Goal: Task Accomplishment & Management: Use online tool/utility

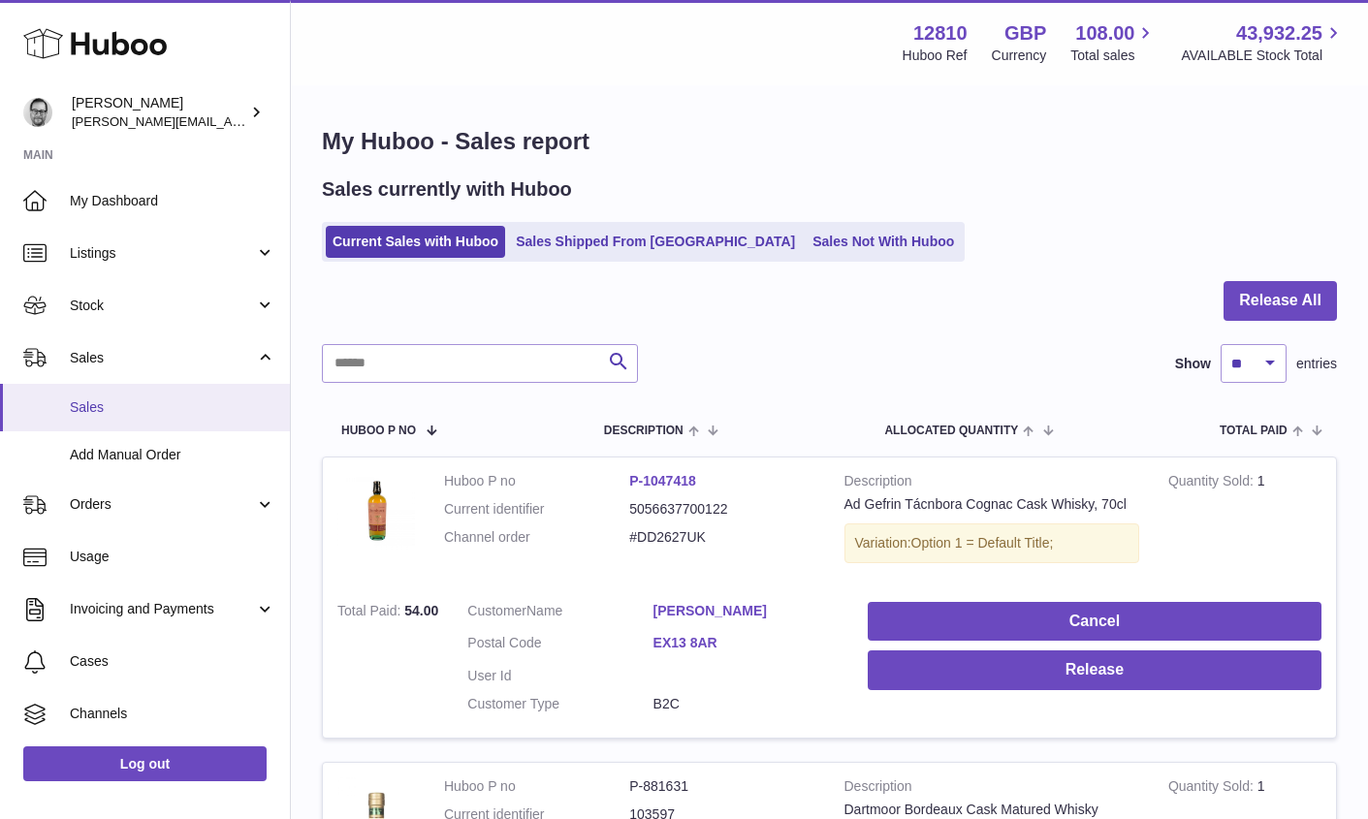
click at [93, 414] on span "Sales" at bounding box center [172, 407] width 205 height 18
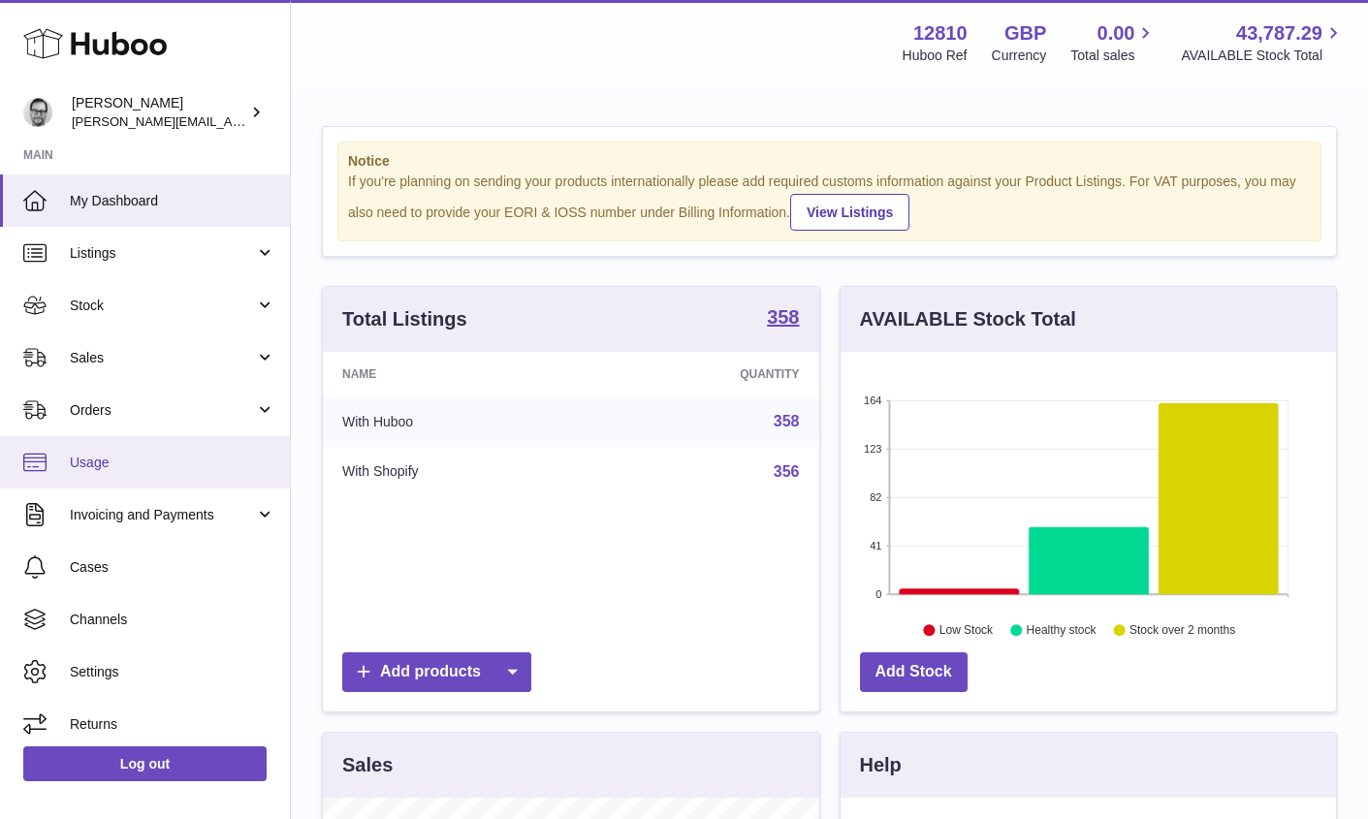
scroll to position [302, 495]
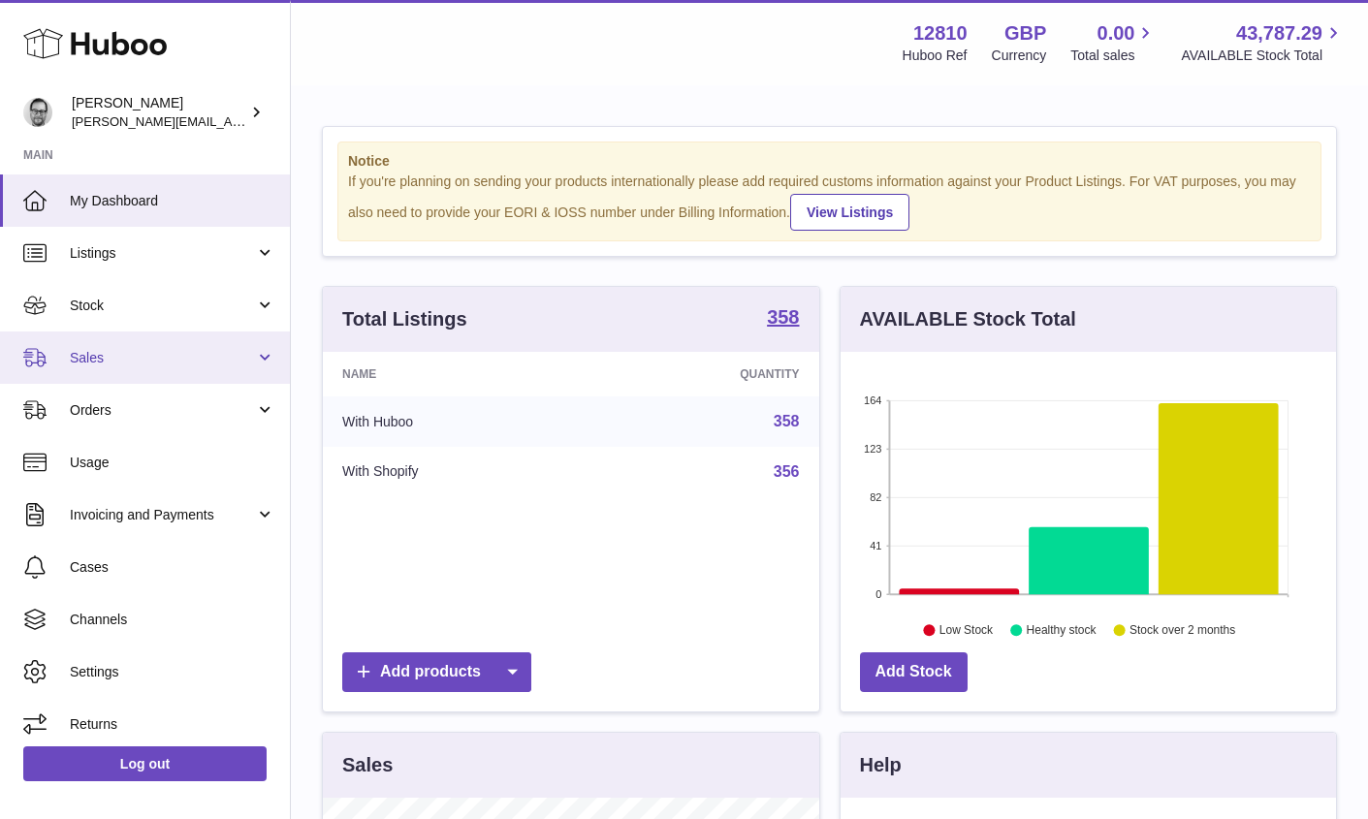
click at [91, 354] on span "Sales" at bounding box center [162, 358] width 185 height 18
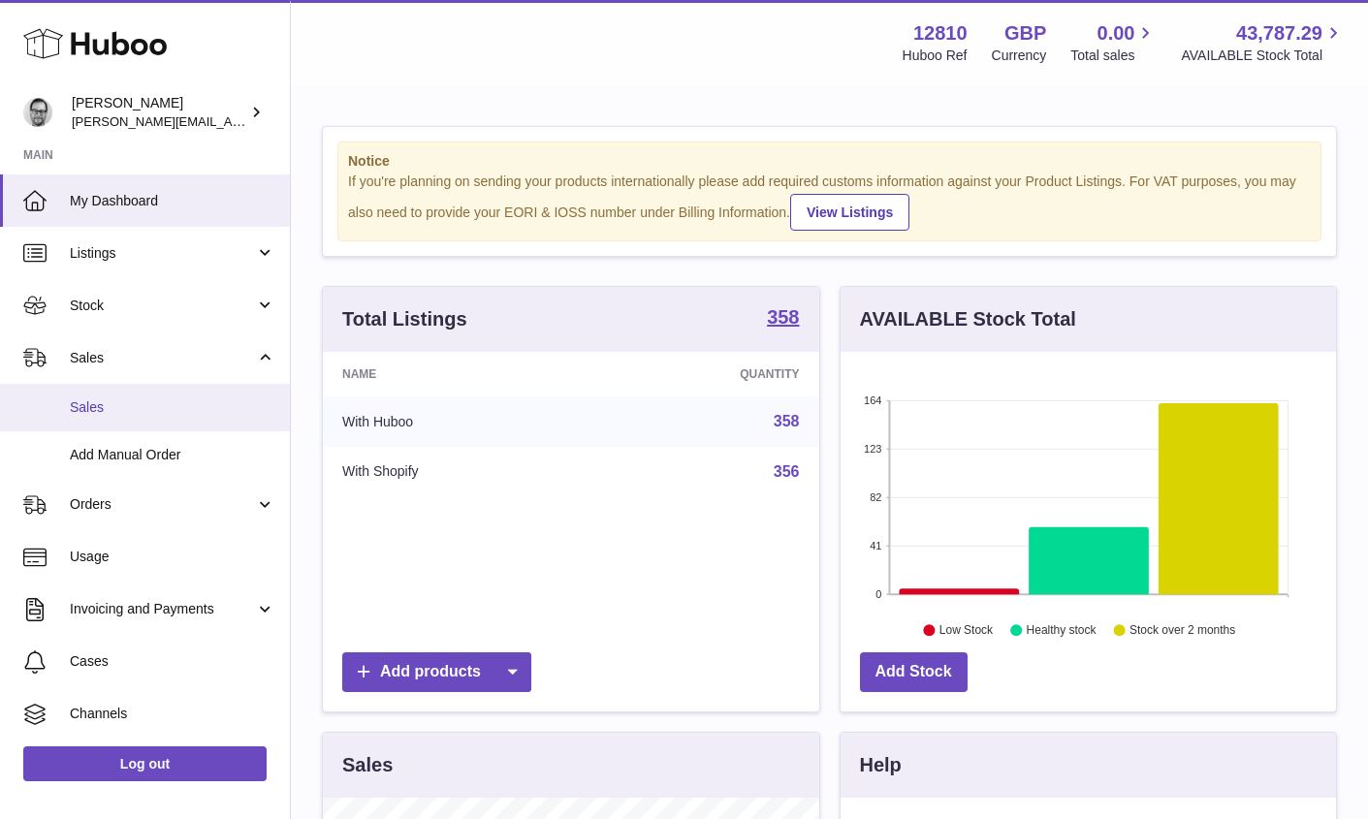
click at [93, 400] on span "Sales" at bounding box center [172, 407] width 205 height 18
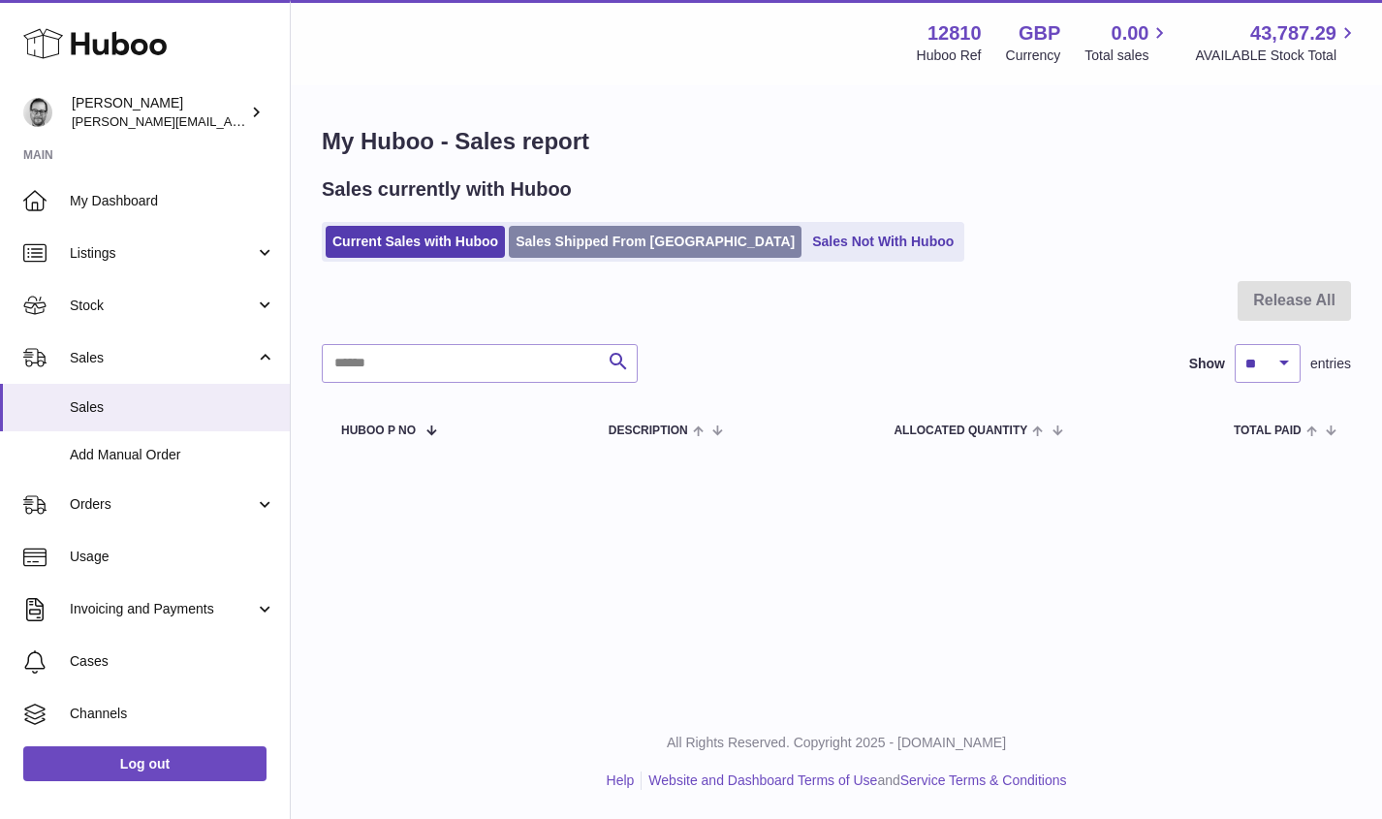
scroll to position [2, 0]
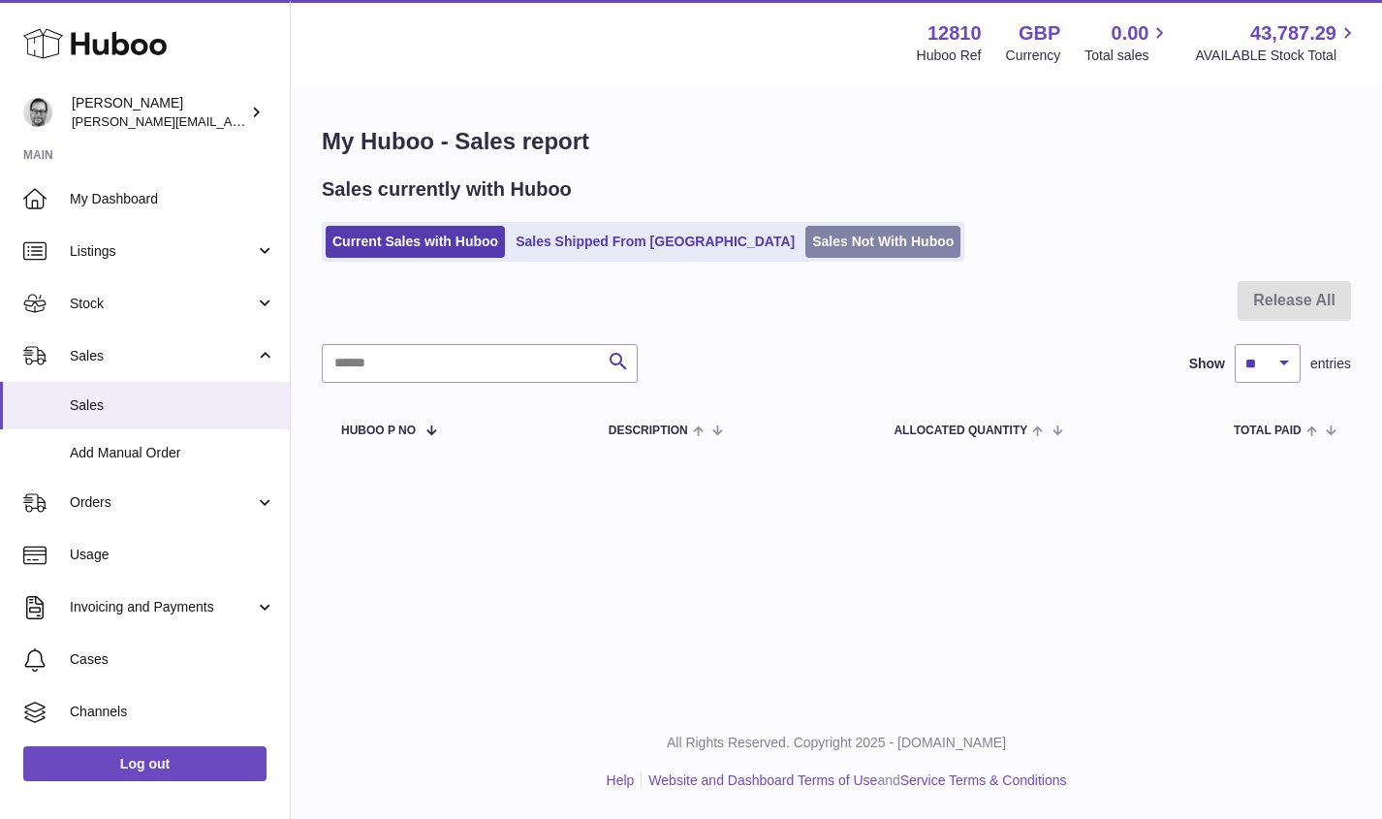
click at [805, 234] on link "Sales Not With Huboo" at bounding box center [882, 242] width 155 height 32
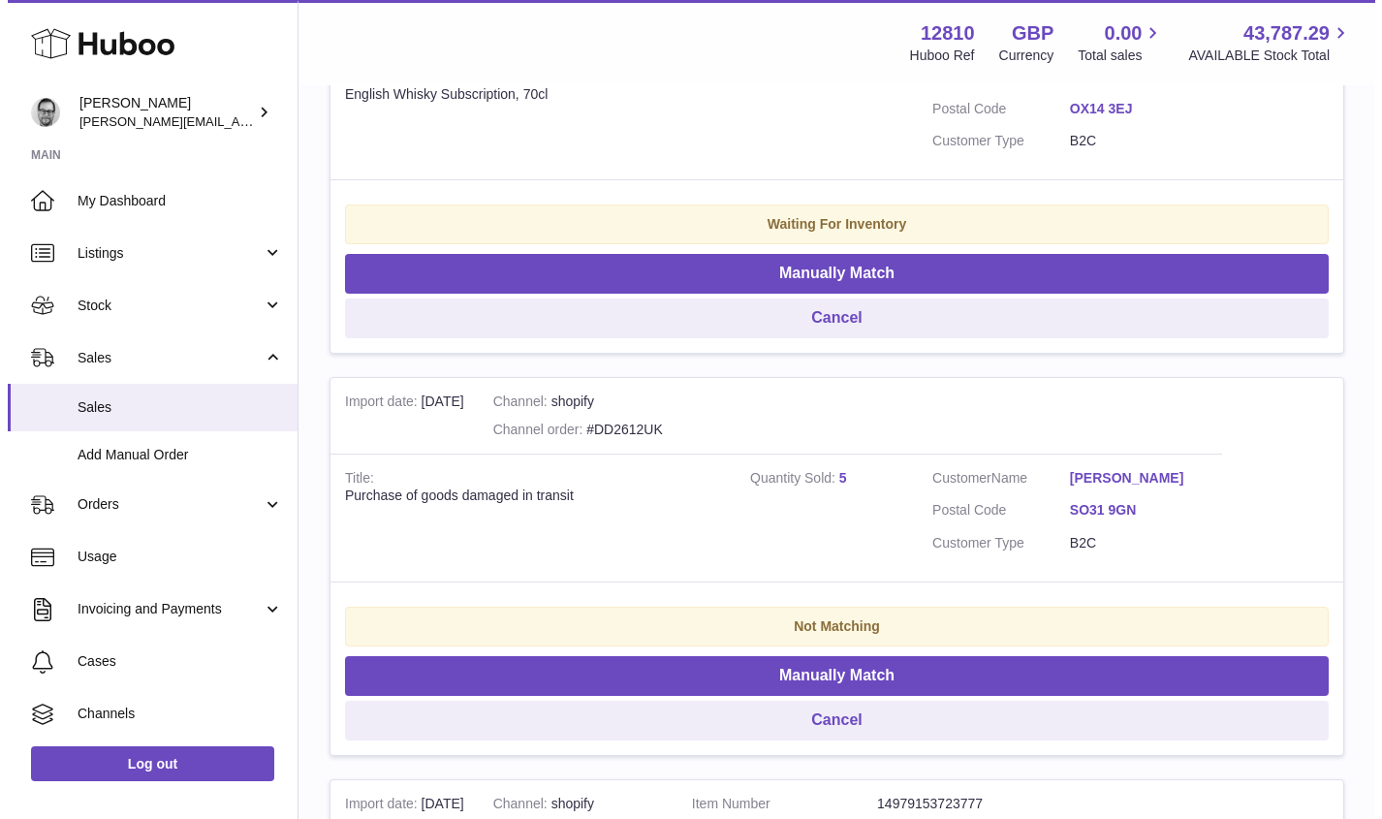
scroll to position [520, 0]
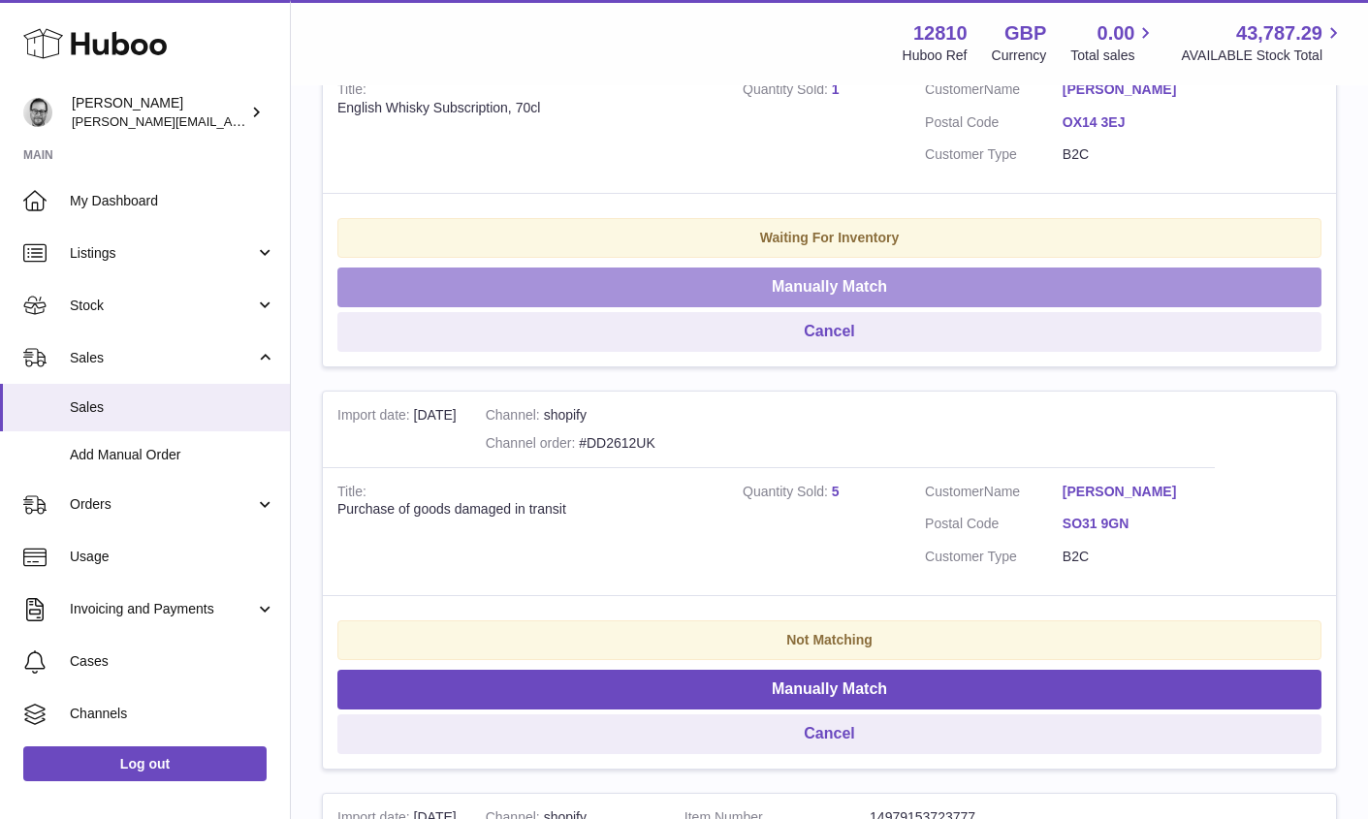
click at [653, 280] on button "Manually Match" at bounding box center [829, 288] width 984 height 40
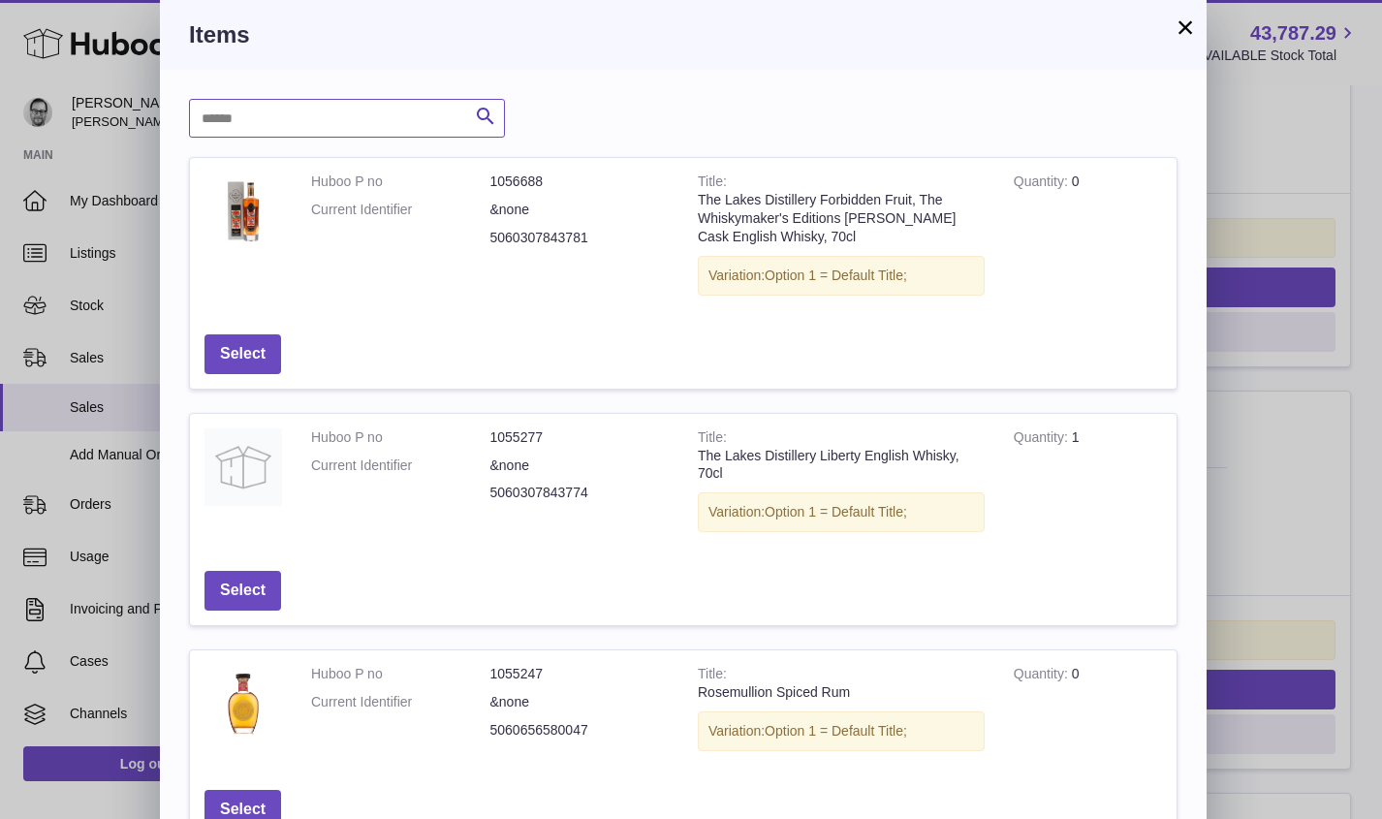
click at [314, 113] on input "text" at bounding box center [347, 118] width 316 height 39
type input "**********"
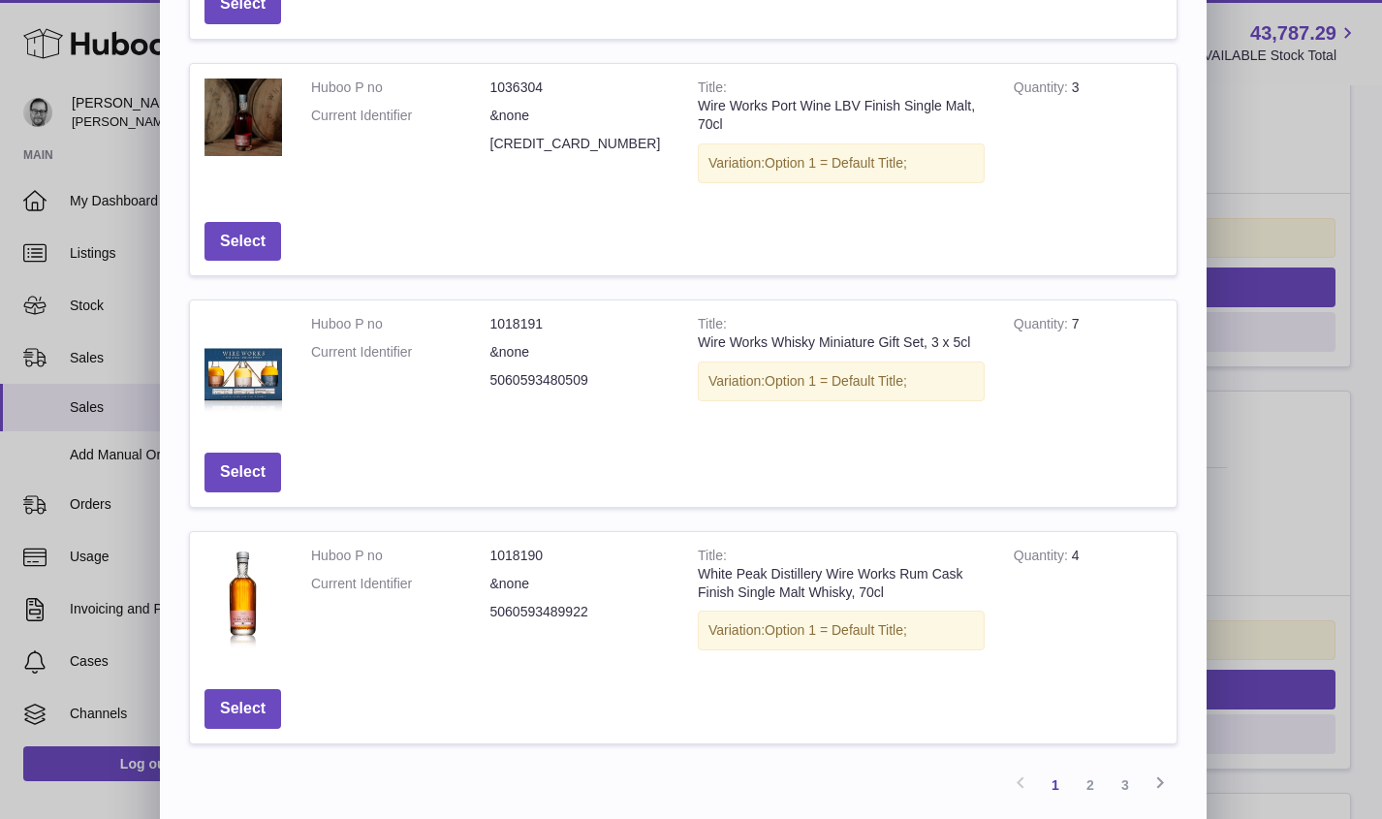
scroll to position [642, 0]
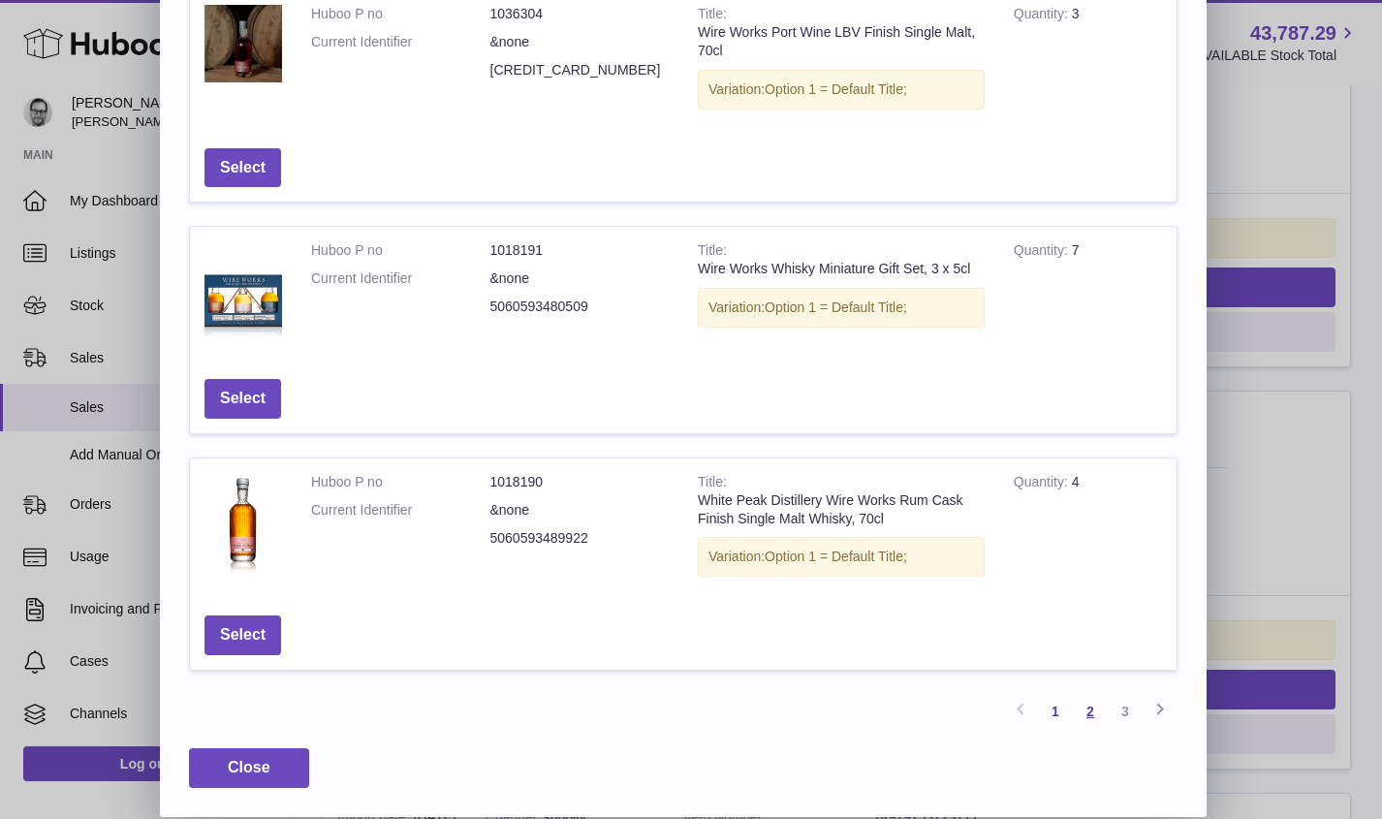
click at [1092, 712] on link "2" at bounding box center [1090, 711] width 35 height 35
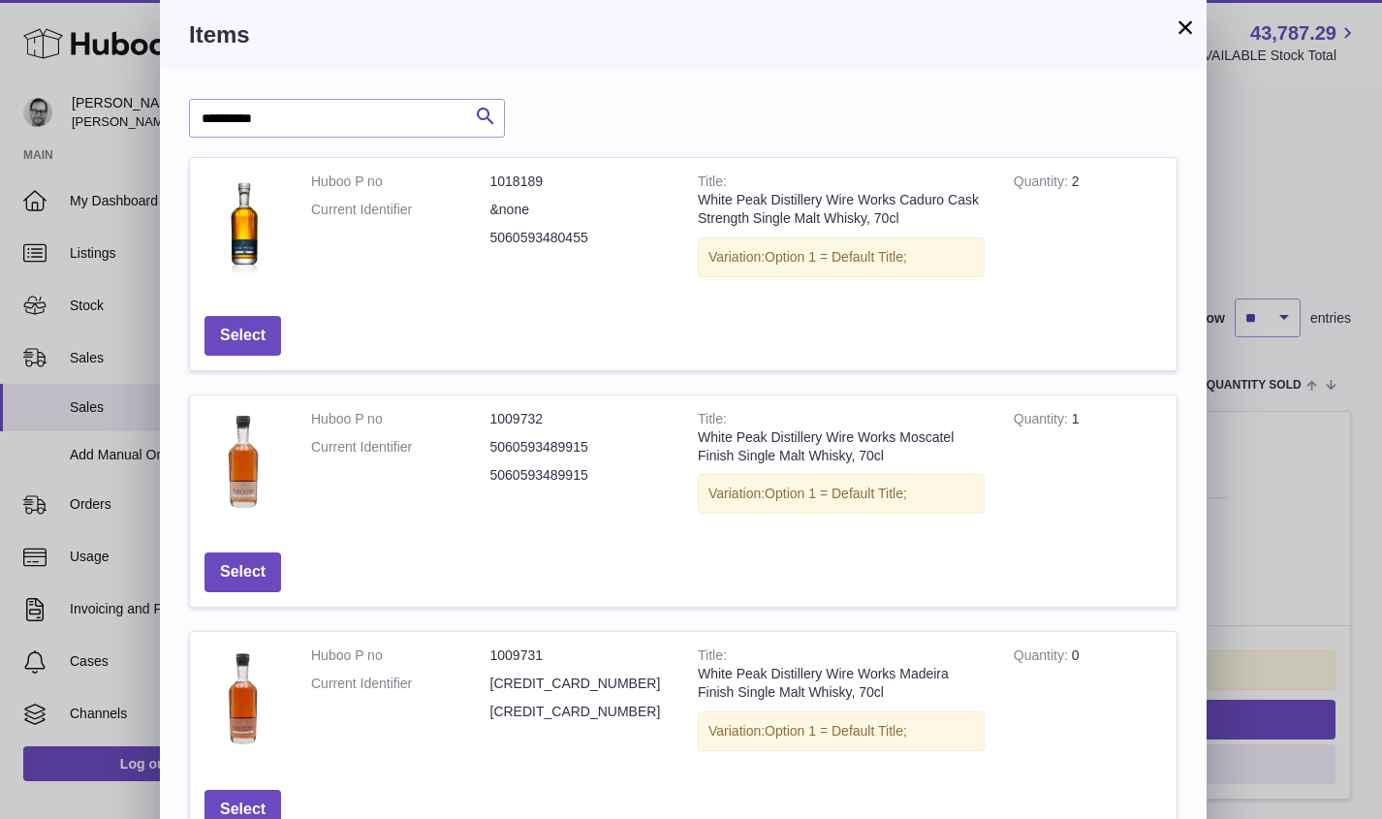
scroll to position [629, 0]
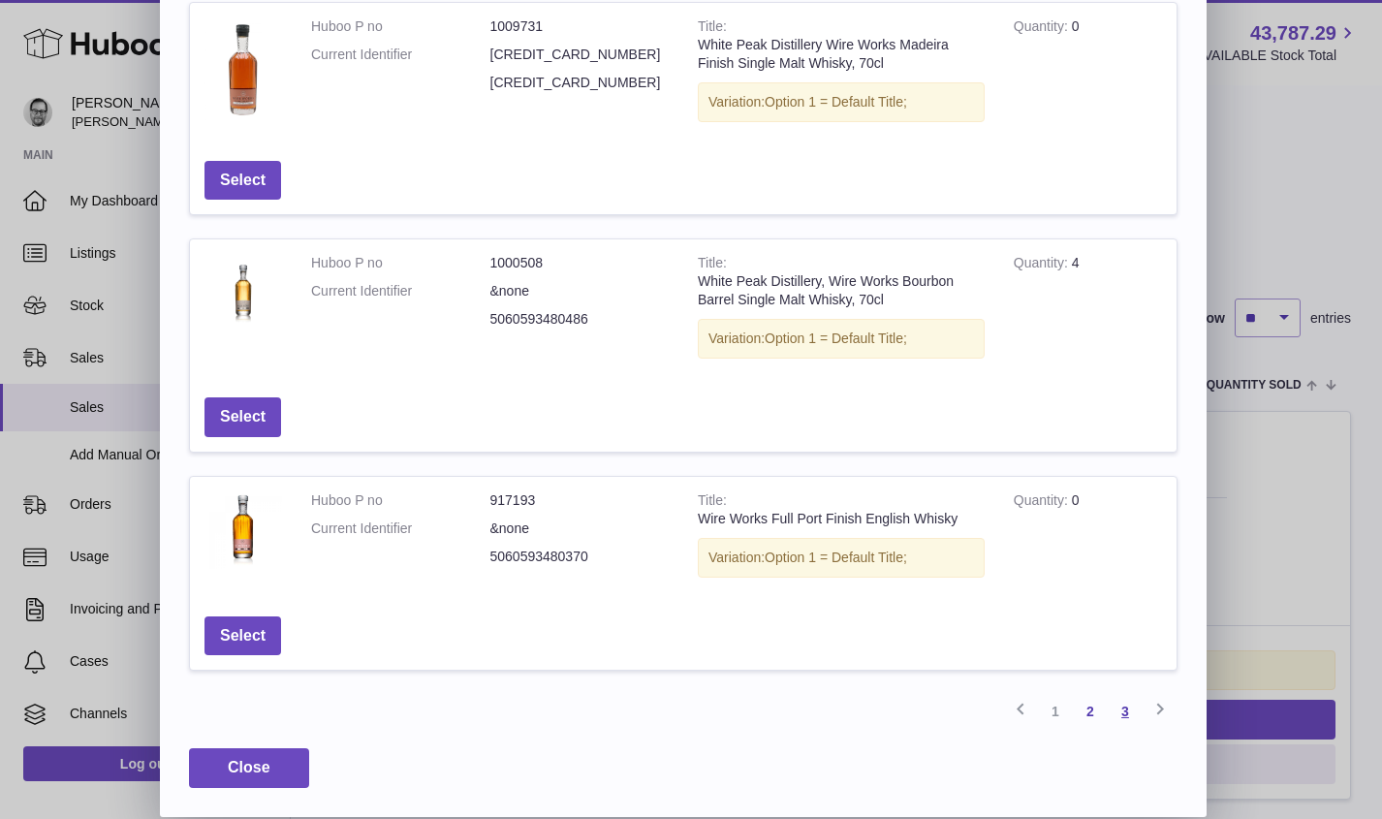
click at [1129, 711] on link "3" at bounding box center [1125, 711] width 35 height 35
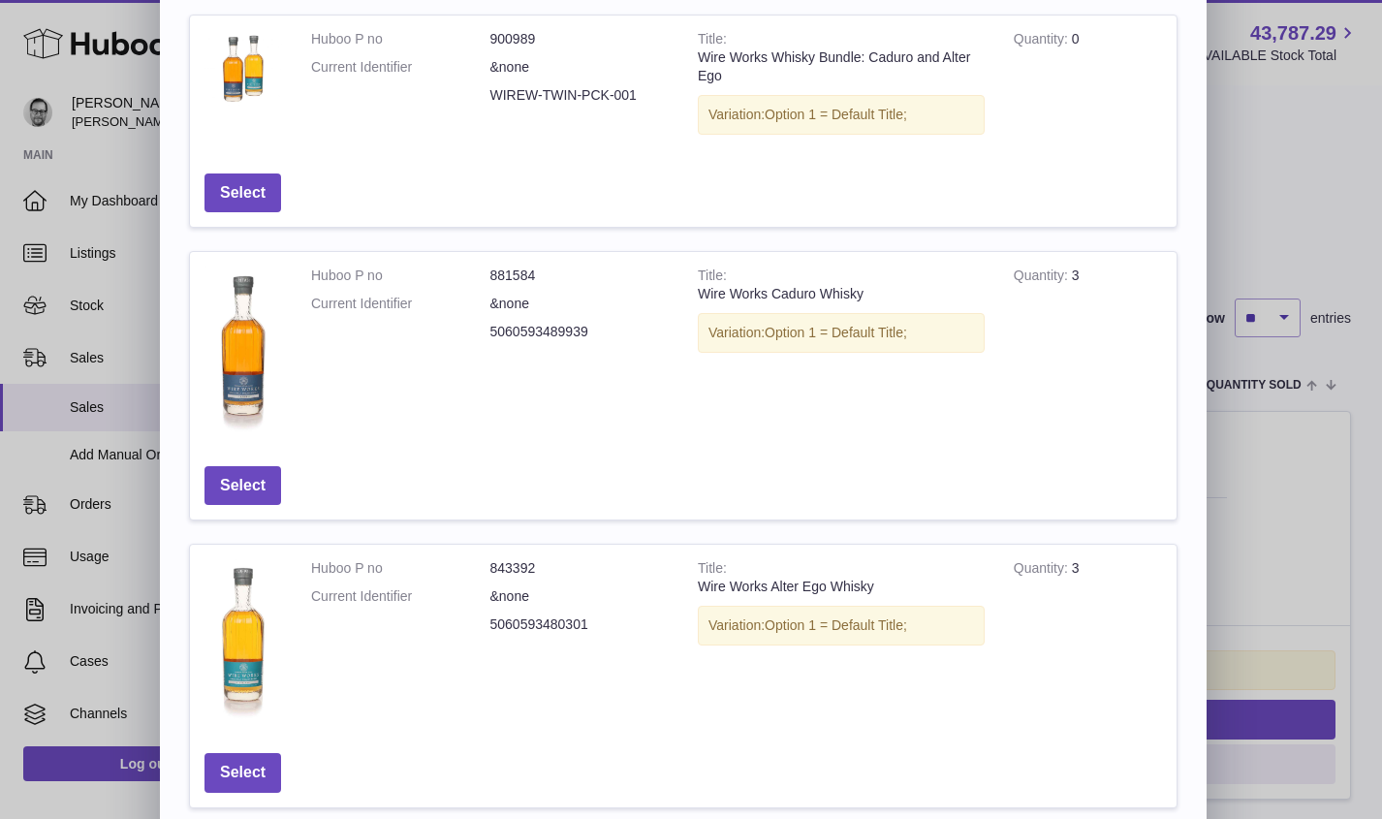
scroll to position [868, 0]
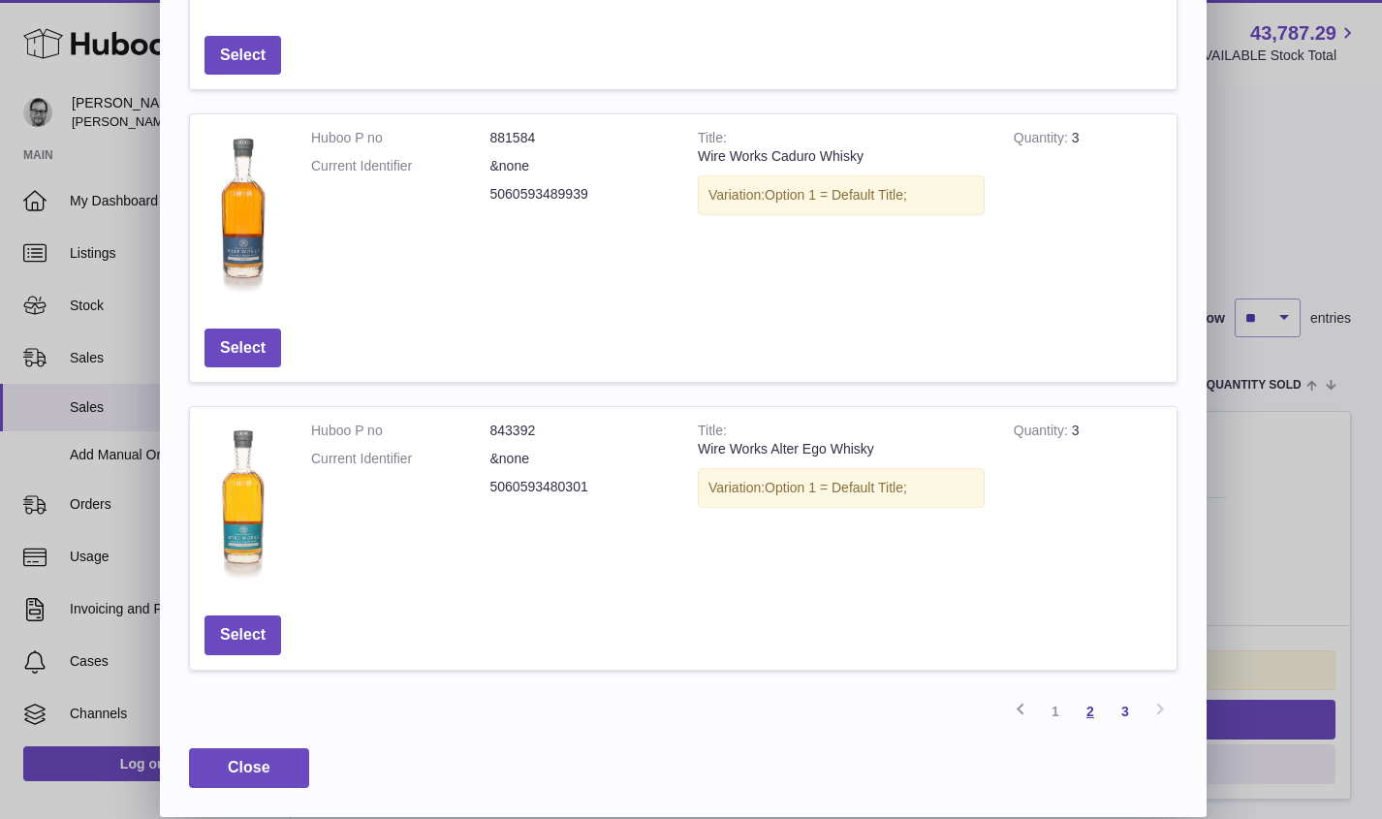
click at [1092, 704] on link "2" at bounding box center [1090, 711] width 35 height 35
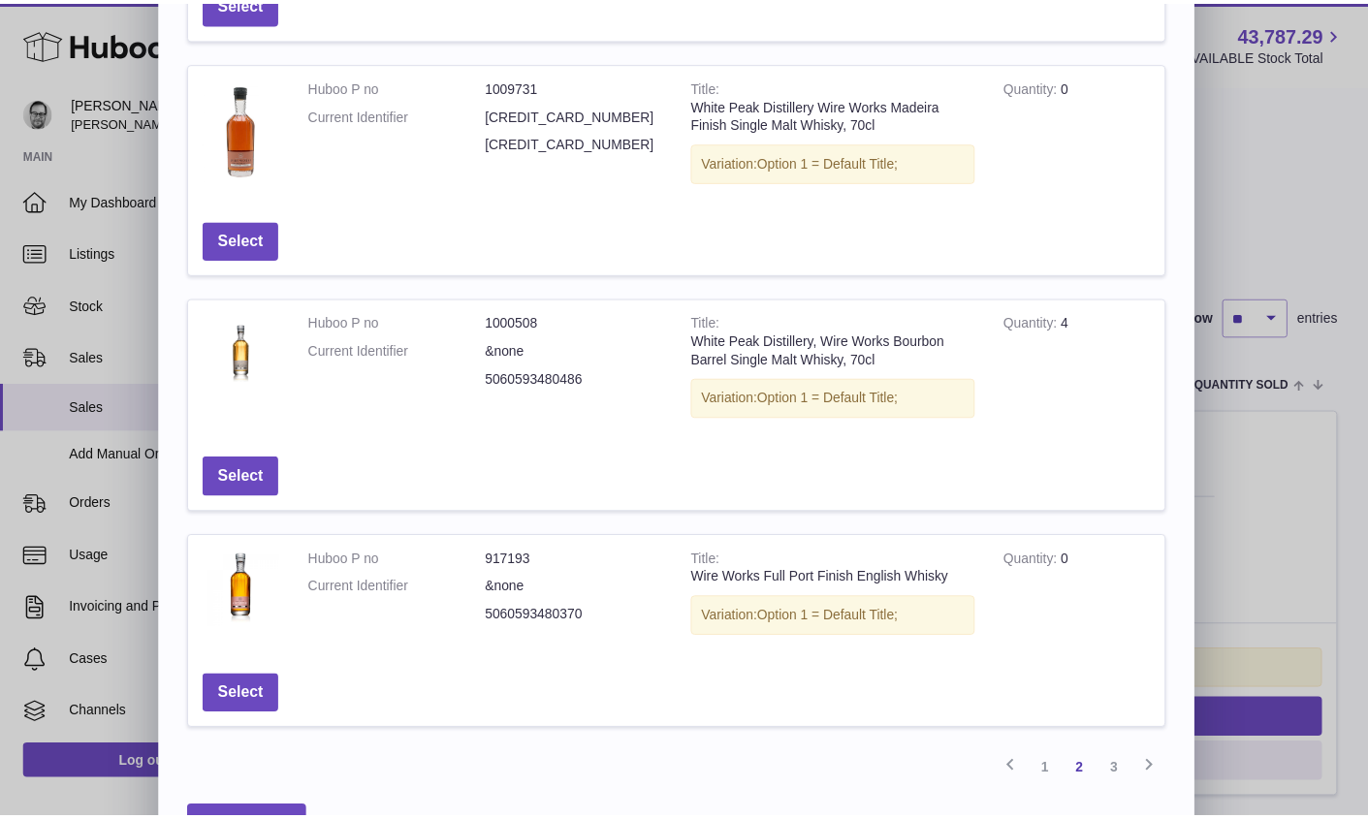
scroll to position [629, 0]
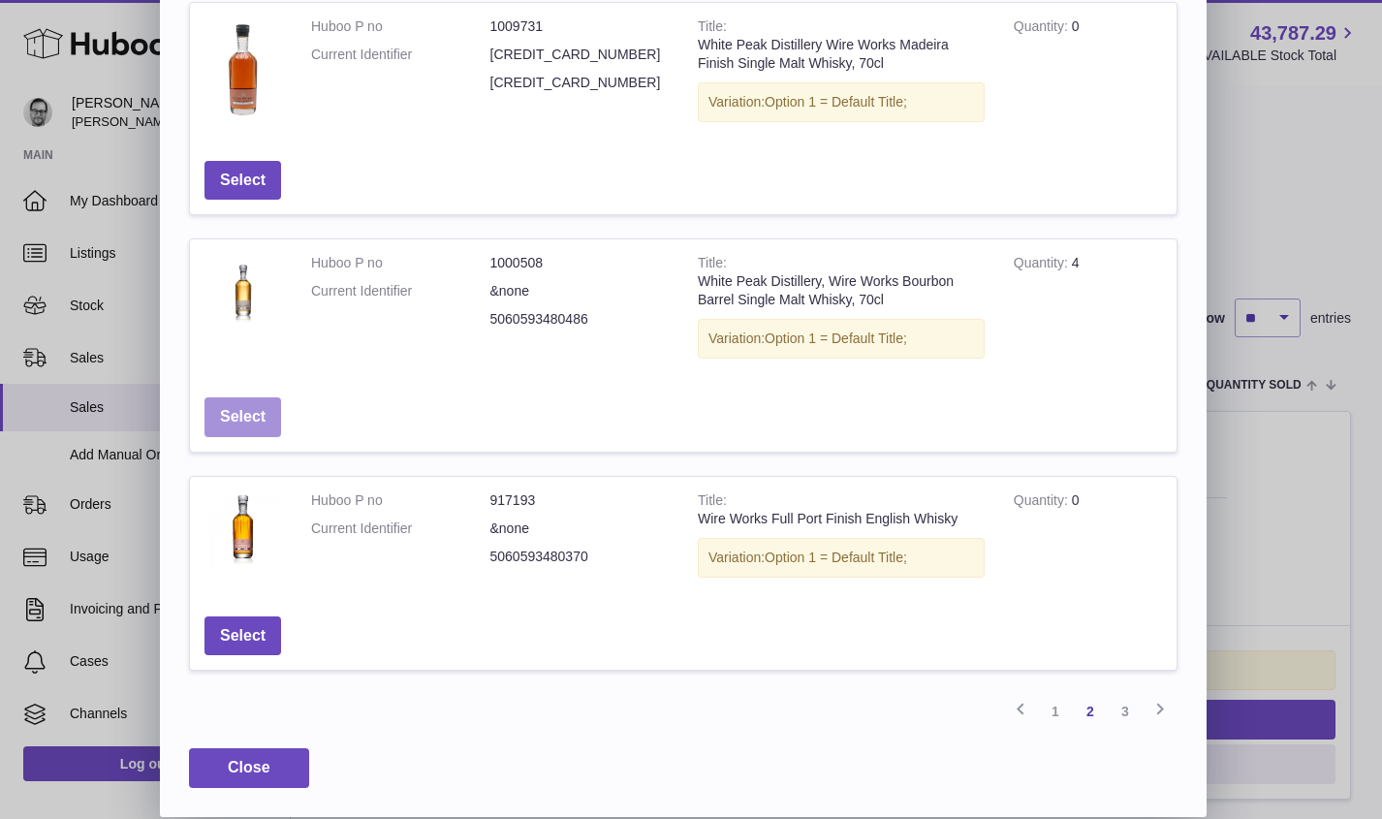
click at [243, 415] on button "Select" at bounding box center [243, 417] width 77 height 40
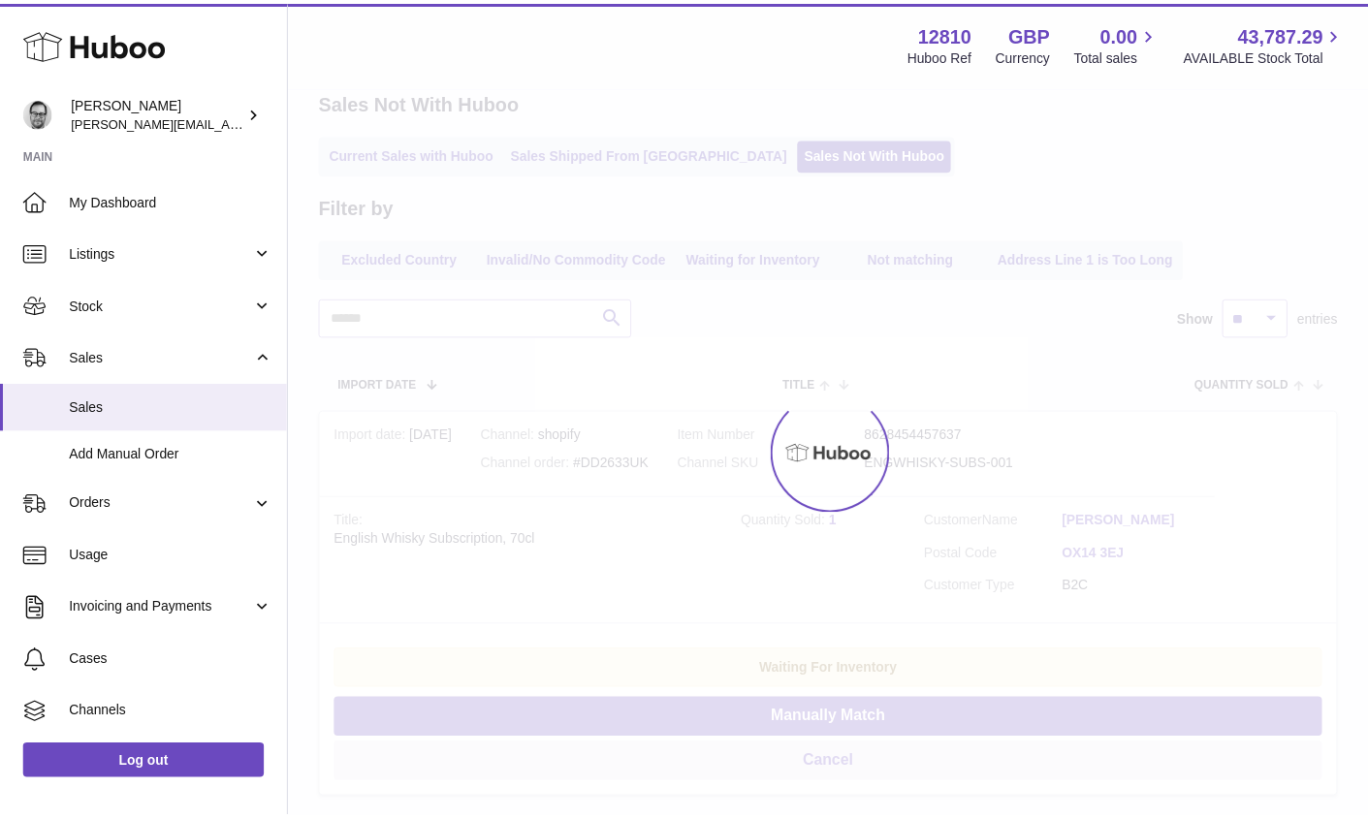
scroll to position [0, 0]
